Goal: Check status: Check status

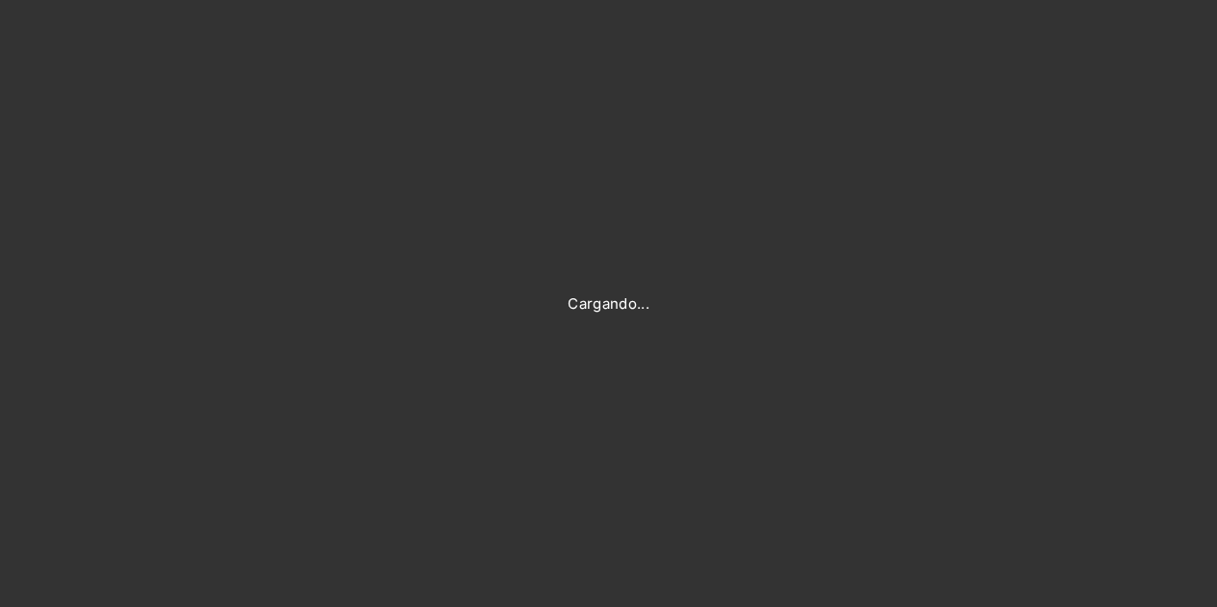
click at [728, 120] on div "Cargando..." at bounding box center [608, 303] width 1217 height 607
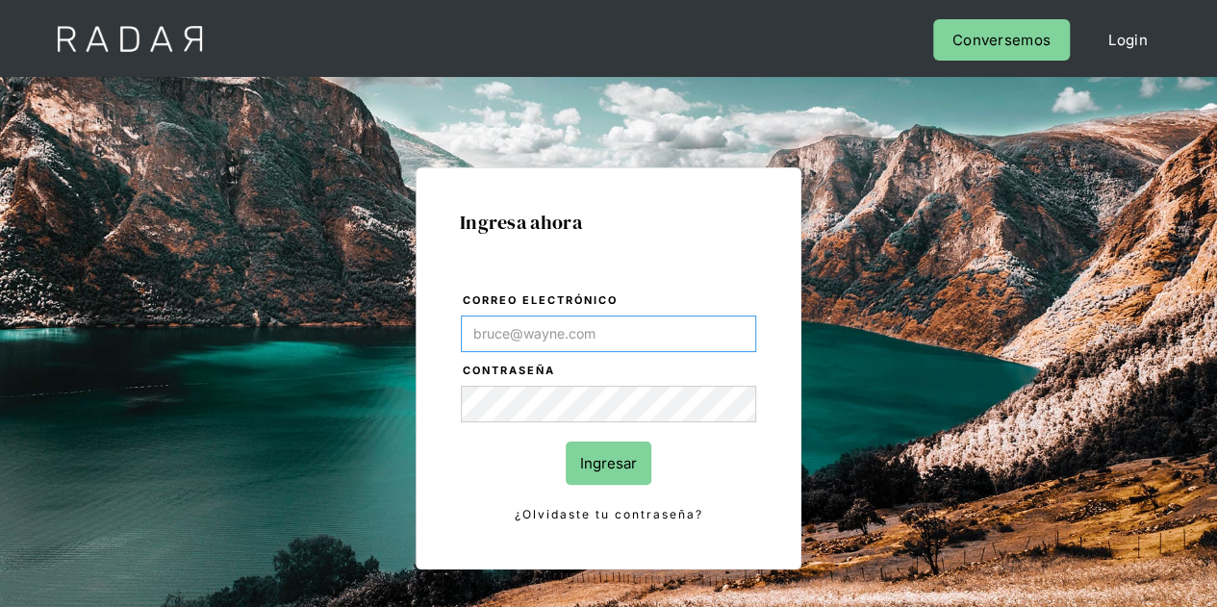
click at [599, 338] on input "Correo electrónico" at bounding box center [608, 334] width 295 height 37
type input "Evans@prontopaga.com"
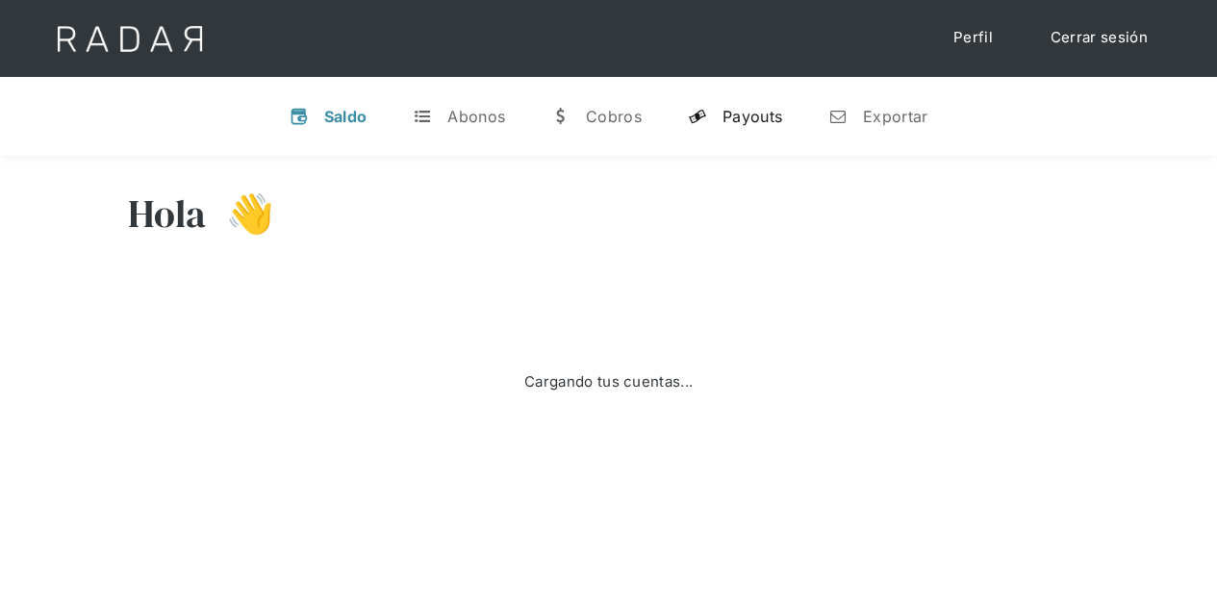
click at [758, 128] on link "y Payouts" at bounding box center [735, 116] width 125 height 50
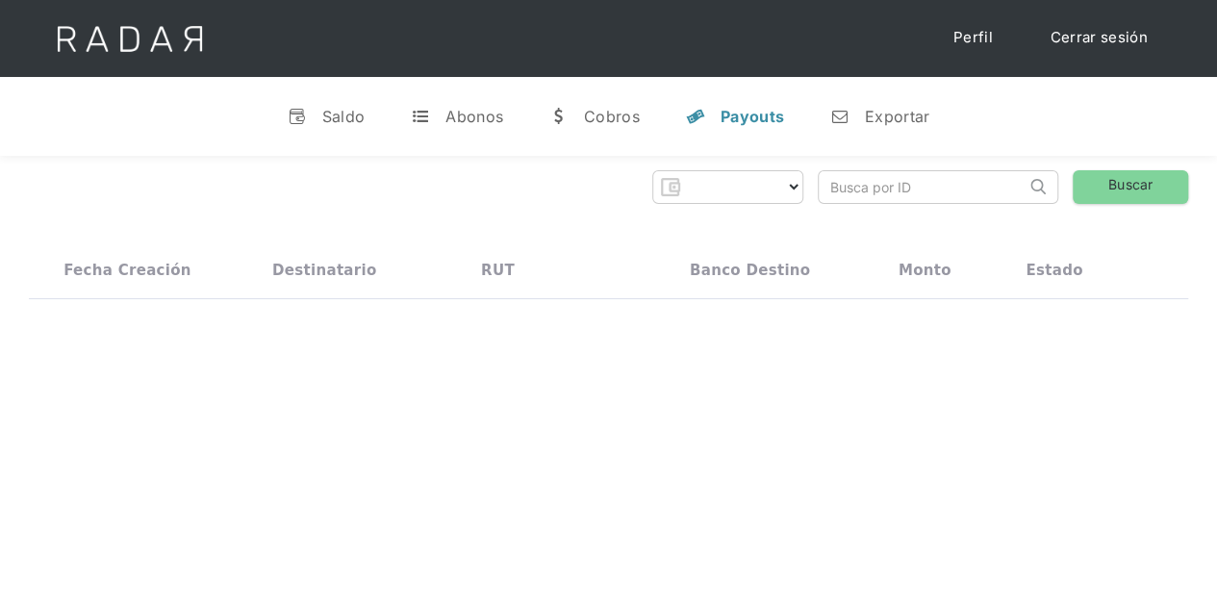
select select "prontopaga"
click at [841, 178] on input "search" at bounding box center [922, 187] width 207 height 32
paste input "b166560b-5dda-463b-ad12-26e62cd70a77"
type input "b166560b-5dda-463b-ad12-26e62cd70a77"
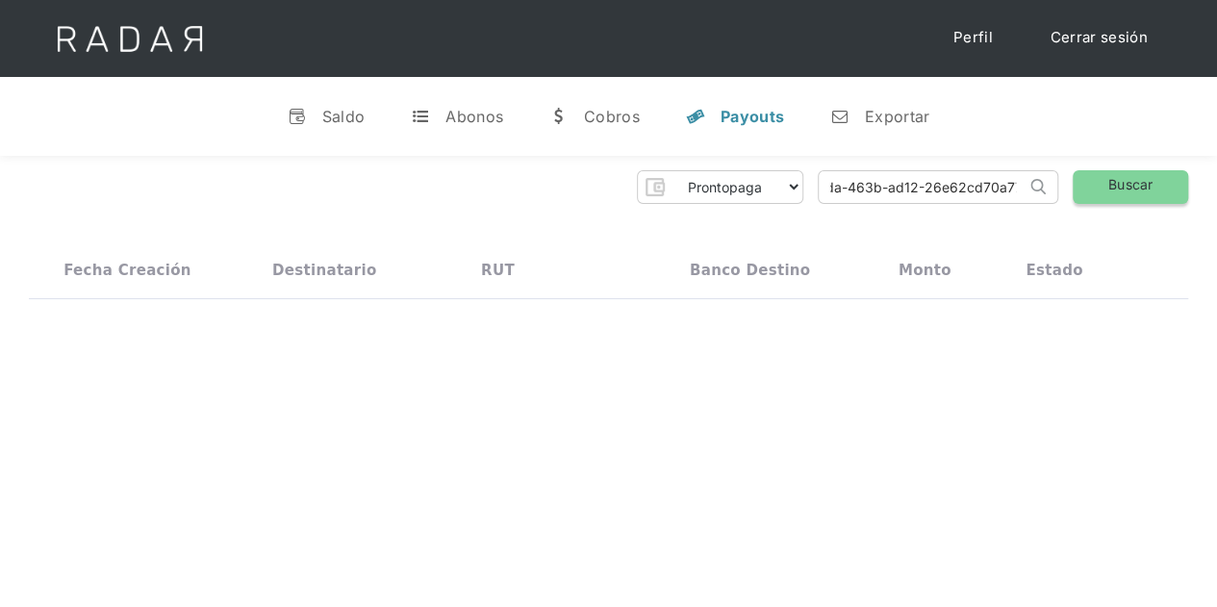
click at [1120, 197] on link "Buscar" at bounding box center [1130, 187] width 115 height 34
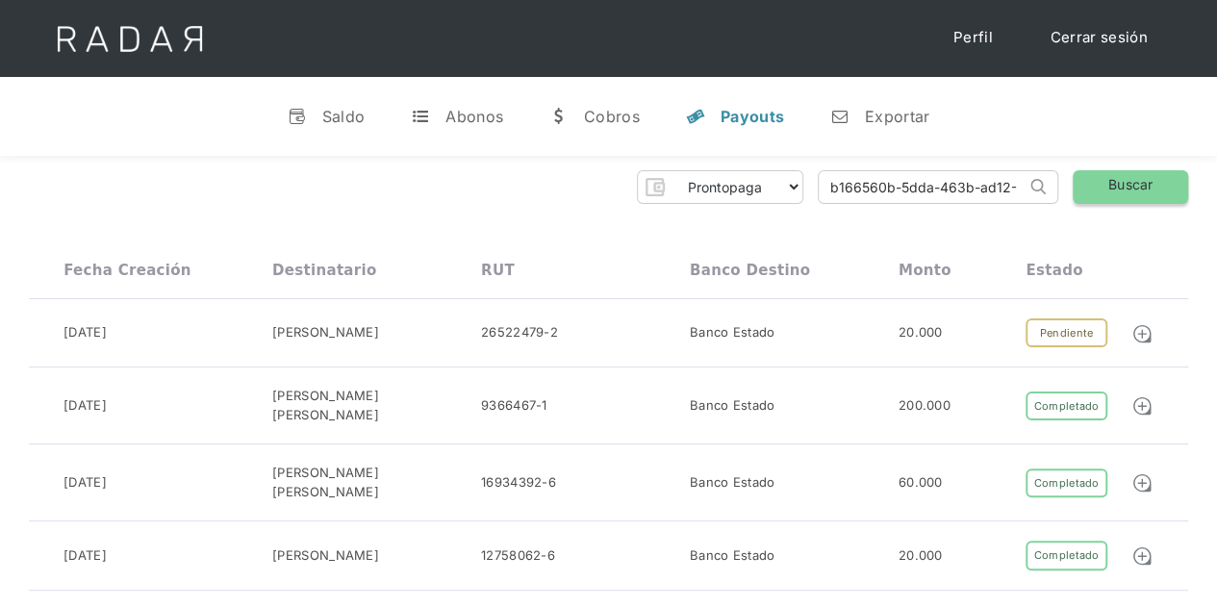
click at [1138, 172] on link "Buscar" at bounding box center [1130, 187] width 115 height 34
